Goal: Task Accomplishment & Management: Manage account settings

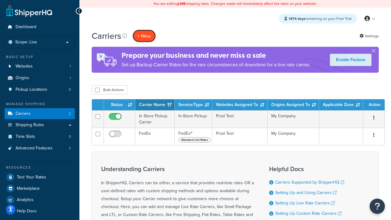
click at [144, 36] on button "+ New" at bounding box center [144, 36] width 23 height 13
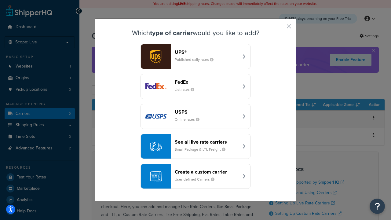
click at [196, 87] on div "FedEx List rates" at bounding box center [207, 86] width 64 height 15
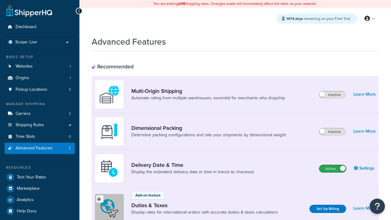
click at [333, 165] on label "Active" at bounding box center [333, 168] width 27 height 7
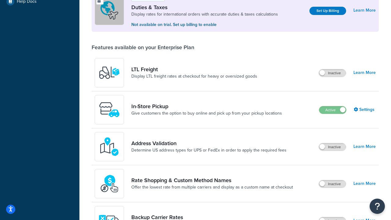
scroll to position [187, 0]
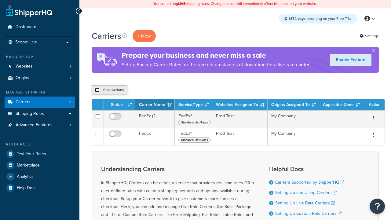
click at [97, 90] on input "checkbox" at bounding box center [97, 90] width 5 height 5
checkbox input "true"
click at [0, 0] on button "Delete" at bounding box center [0, 0] width 0 height 0
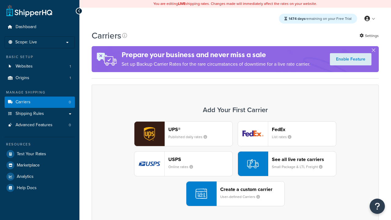
click at [235, 164] on div "UPS® Published daily rates FedEx List rates USPS Online rates See all live rate…" at bounding box center [235, 163] width 275 height 85
click at [304, 129] on header "FedEx" at bounding box center [304, 130] width 64 height 6
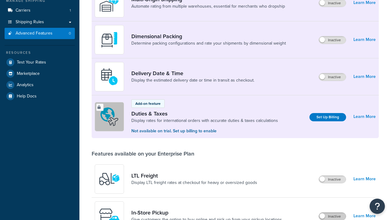
click at [333, 213] on label "Inactive" at bounding box center [332, 216] width 27 height 7
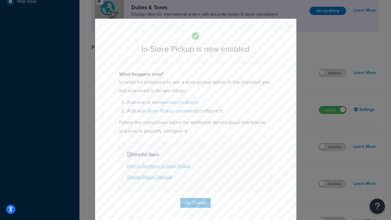
click at [280, 28] on button "button" at bounding box center [280, 29] width 2 height 2
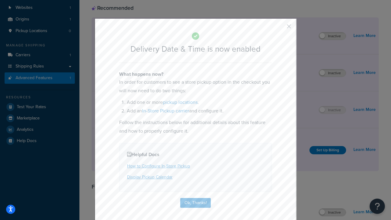
click at [280, 28] on button "button" at bounding box center [280, 29] width 2 height 2
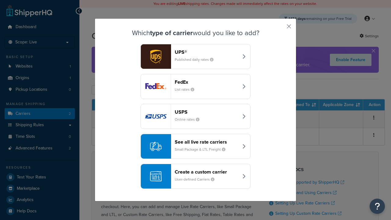
click at [196, 176] on div "Create a custom carrier User-defined Carriers" at bounding box center [207, 176] width 64 height 15
